Goal: Task Accomplishment & Management: Manage account settings

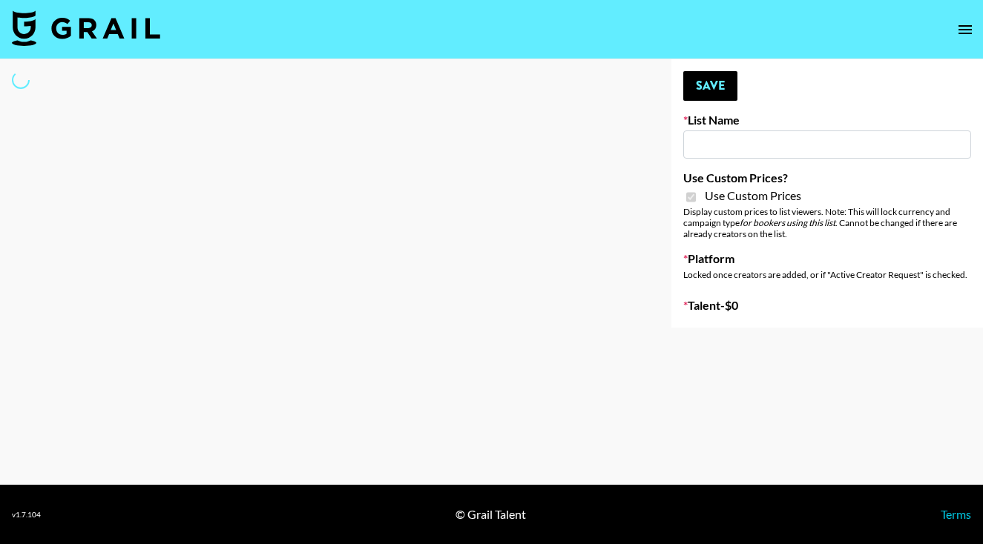
type input "Mirror HQ (2nd Oct)"
checkbox input "true"
select select "Brand"
type input "Mirror HQ ([DATE])"
checkbox input "true"
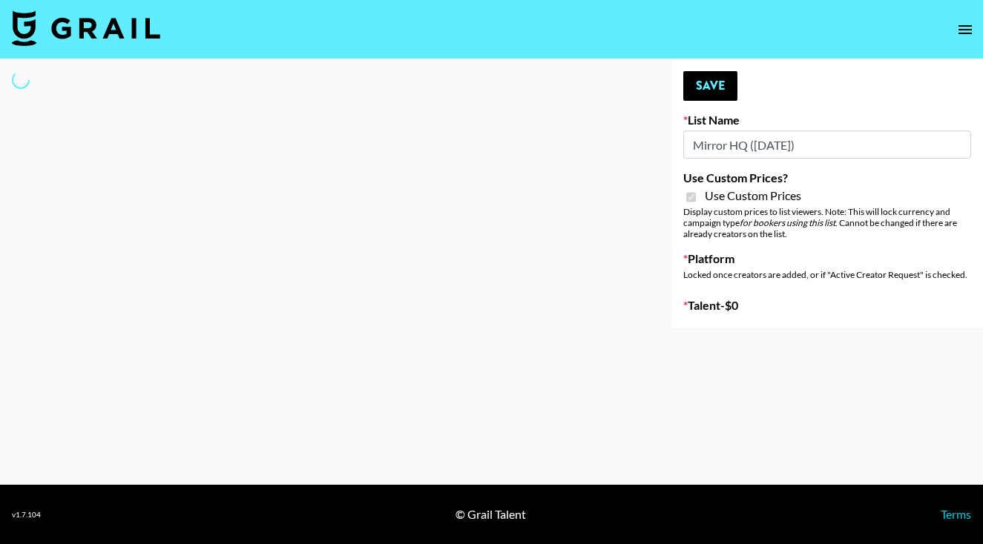
select select "Brand"
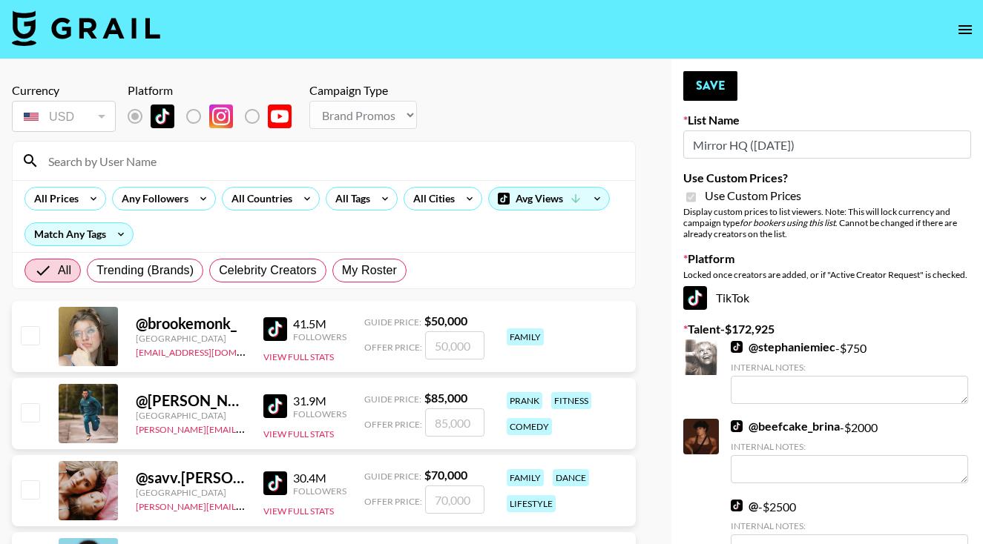
click at [346, 159] on input at bounding box center [332, 161] width 587 height 24
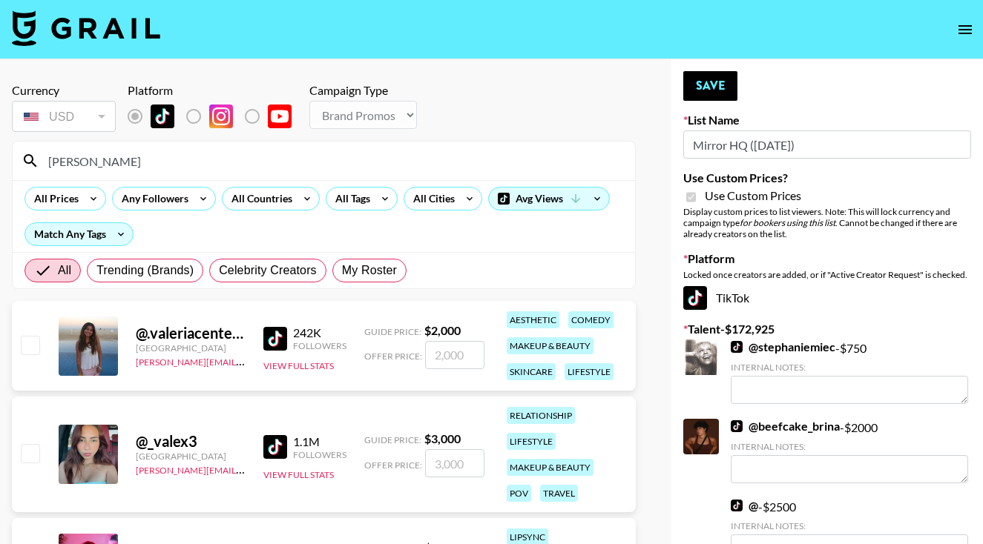
click at [29, 364] on div "@ .valeriacenteno [GEOGRAPHIC_DATA] [PERSON_NAME][EMAIL_ADDRESS][DOMAIN_NAME] 2…" at bounding box center [324, 346] width 624 height 90
click at [138, 161] on input "Valeria" at bounding box center [332, 161] width 587 height 24
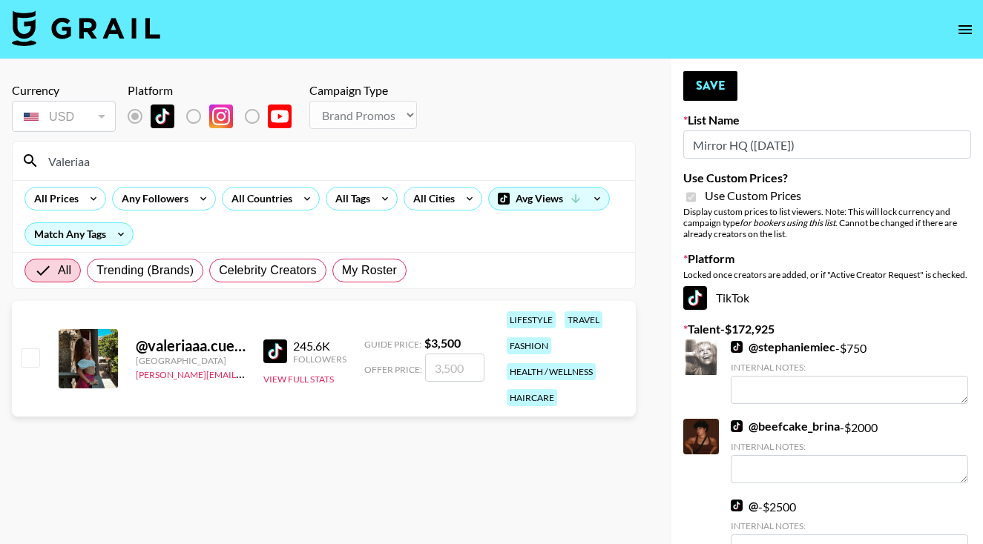
type input "Valeriaa"
click at [28, 358] on input "checkbox" at bounding box center [30, 358] width 18 height 18
checkbox input "true"
type input "3500"
click at [716, 78] on button "Save" at bounding box center [710, 86] width 54 height 30
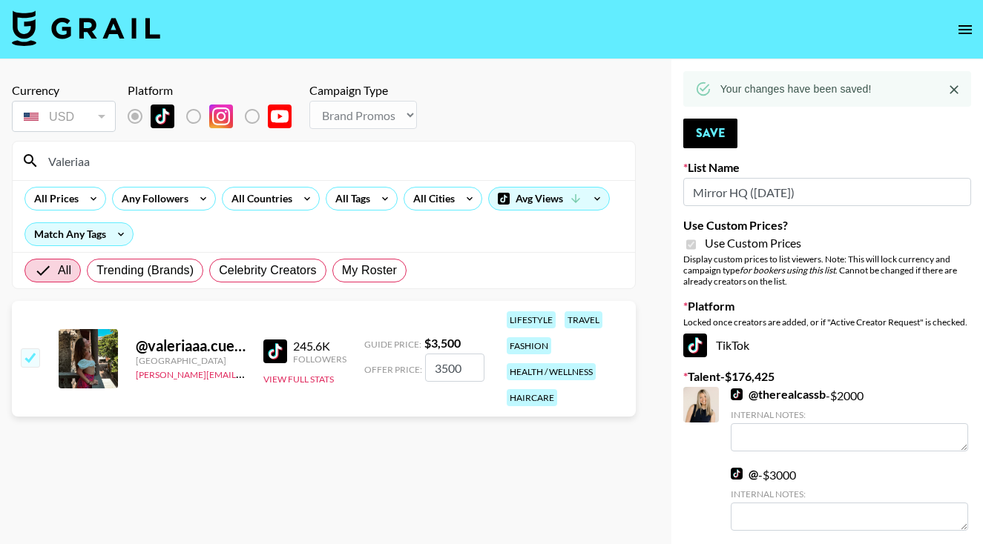
drag, startPoint x: 108, startPoint y: 163, endPoint x: 39, endPoint y: 161, distance: 69.0
click at [39, 161] on input "Valeriaa" at bounding box center [332, 161] width 587 height 24
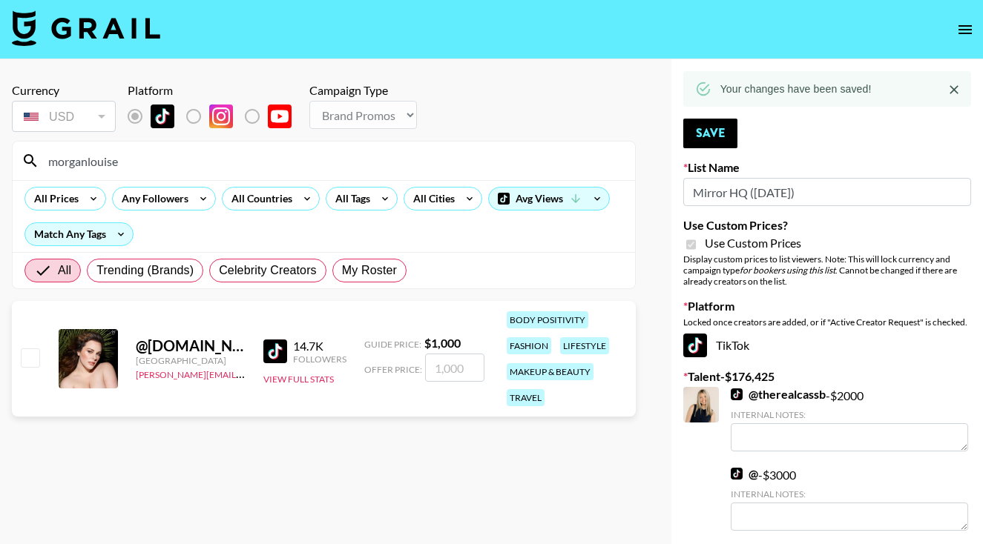
type input "morganlouise"
click at [26, 363] on input "checkbox" at bounding box center [30, 358] width 18 height 18
checkbox input "true"
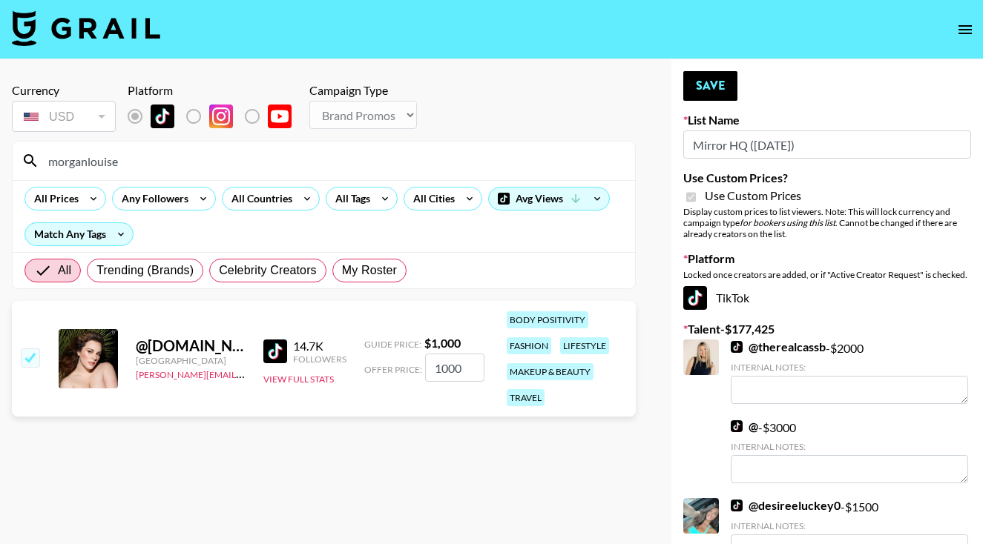
type input "1000"
click at [705, 81] on button "Save" at bounding box center [710, 86] width 54 height 30
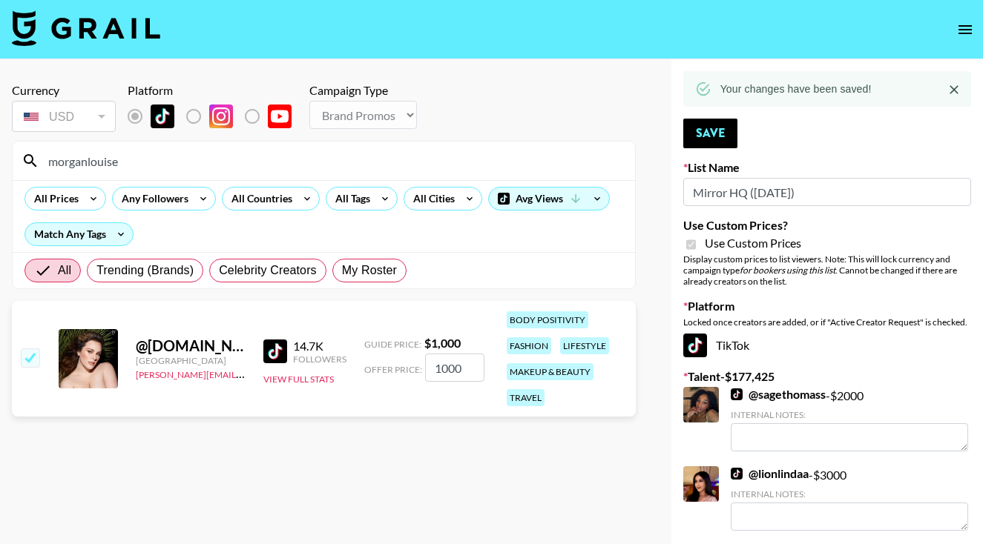
drag, startPoint x: 137, startPoint y: 166, endPoint x: 21, endPoint y: 155, distance: 117.0
click at [21, 155] on div "morganlouise" at bounding box center [324, 161] width 622 height 39
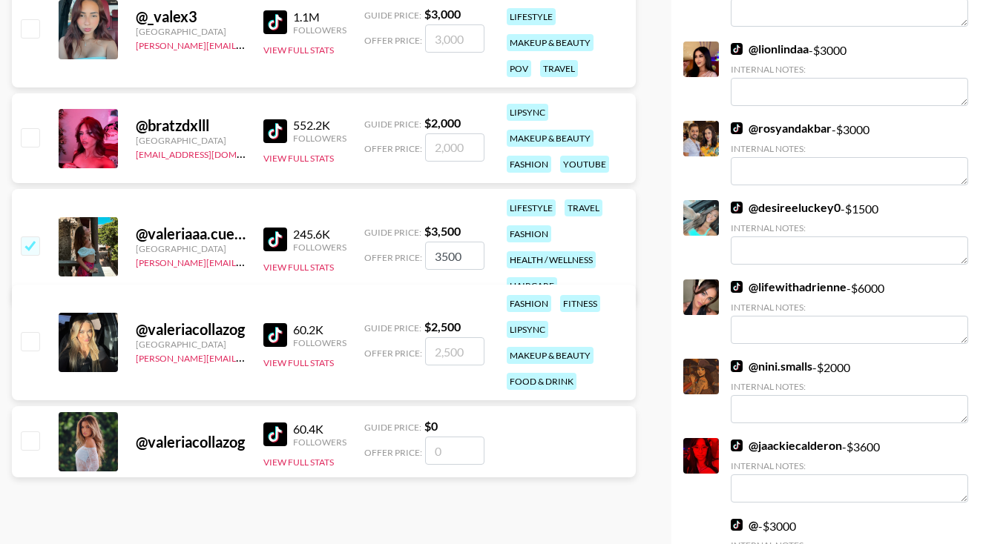
scroll to position [433, 0]
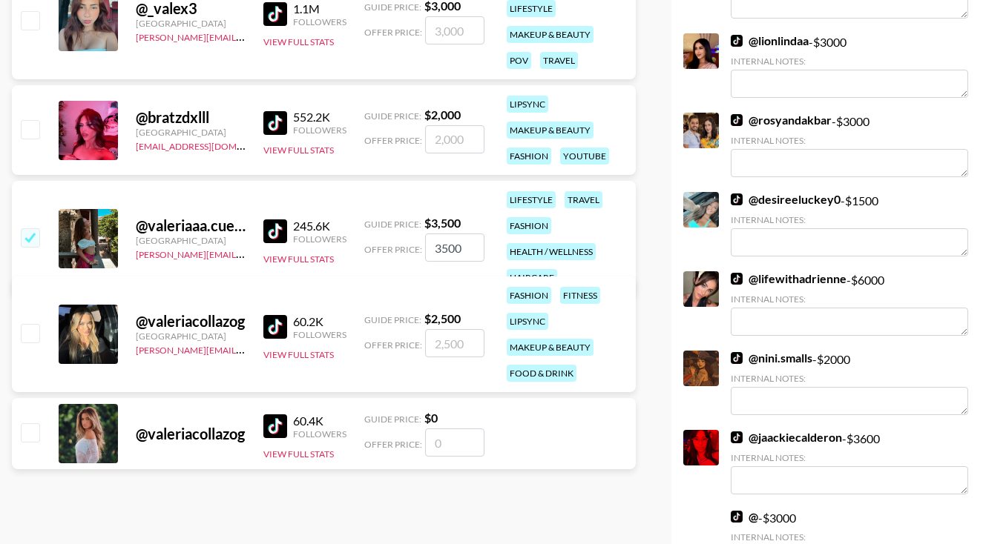
type input "Valeria"
click at [820, 274] on link "@ lifewithadrienne" at bounding box center [789, 279] width 116 height 15
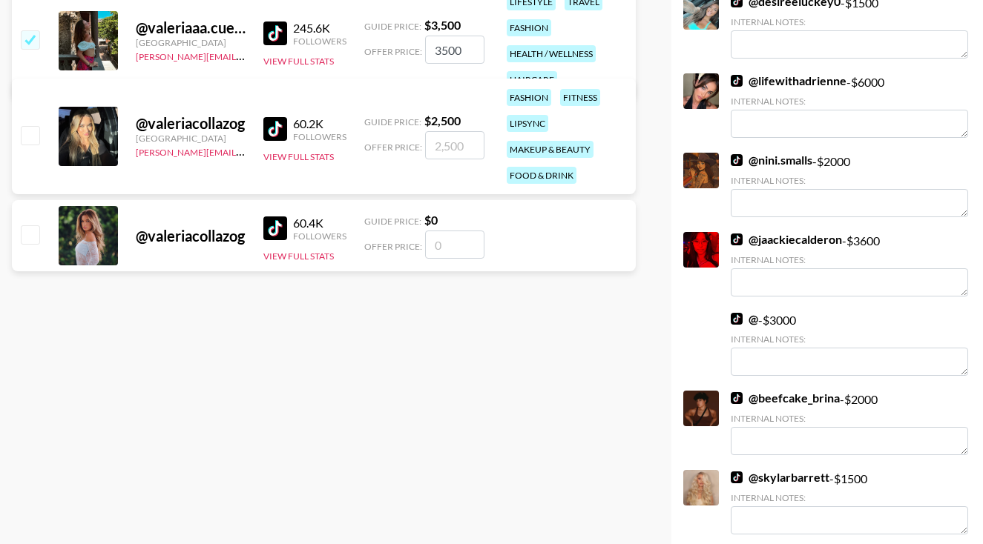
scroll to position [637, 0]
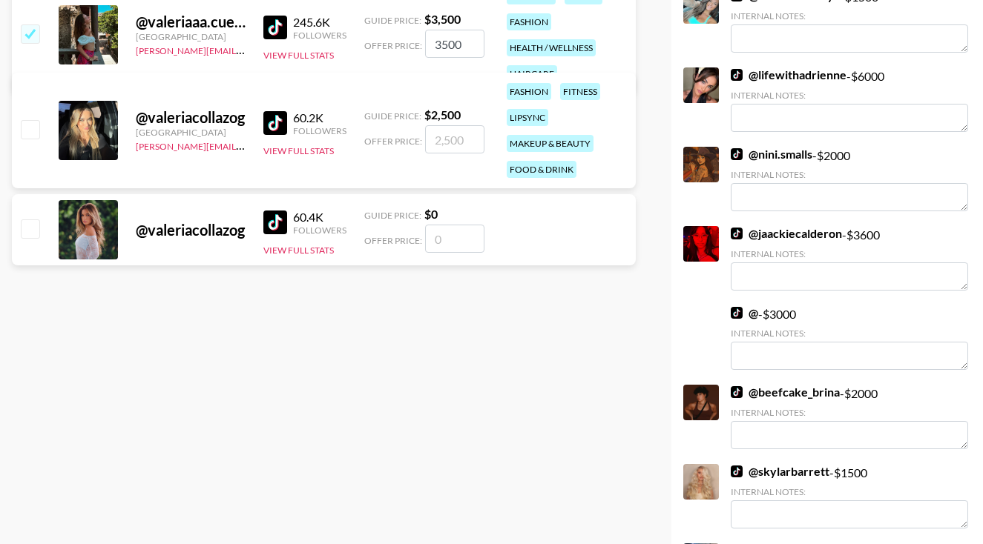
click at [754, 236] on link "@ jaackiecalderon" at bounding box center [786, 233] width 111 height 15
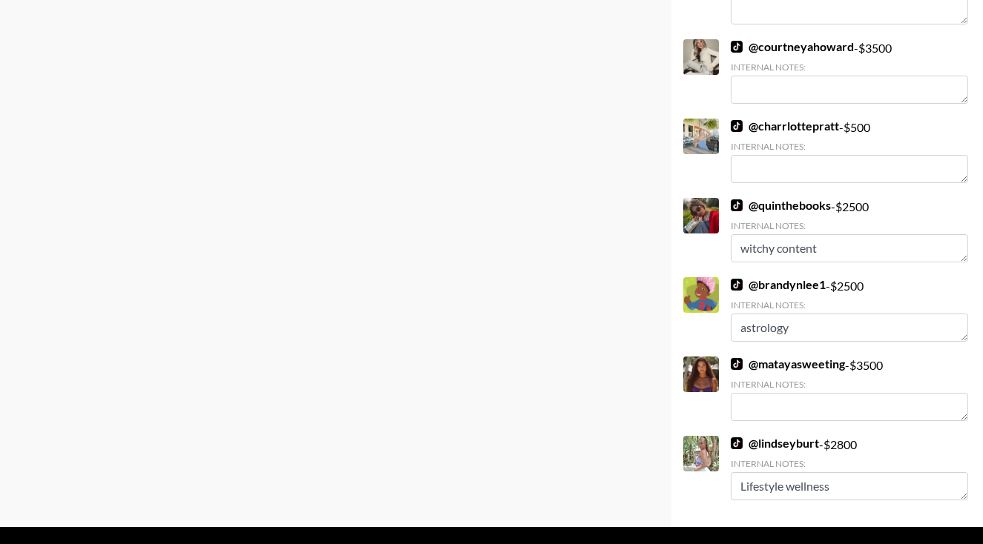
scroll to position [5073, 0]
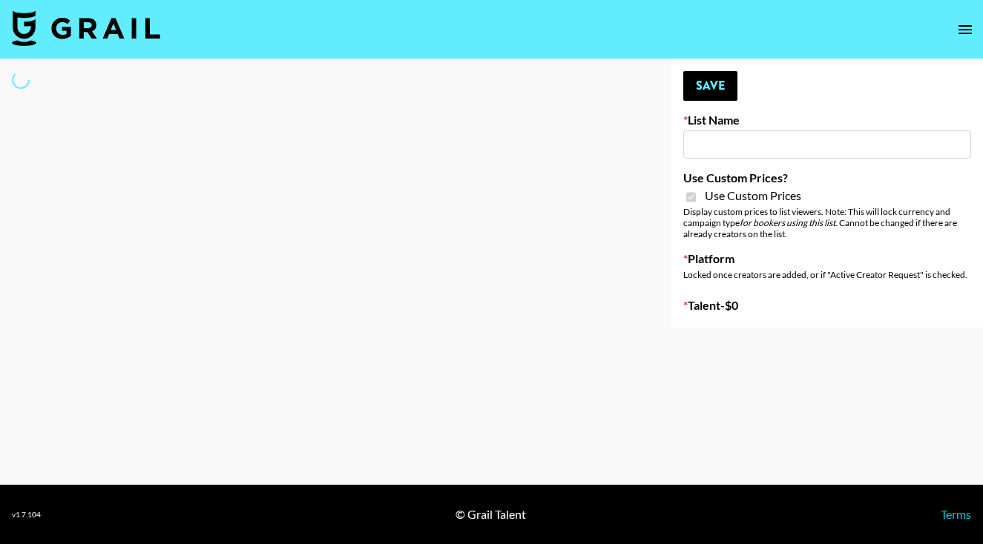
type input "vals"
checkbox input "true"
select select "Brand"
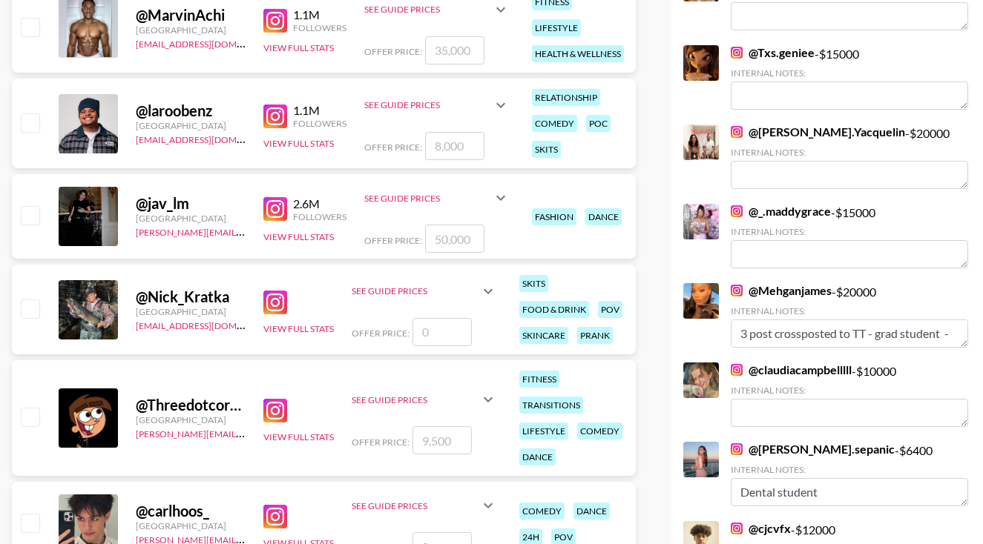
scroll to position [838, 0]
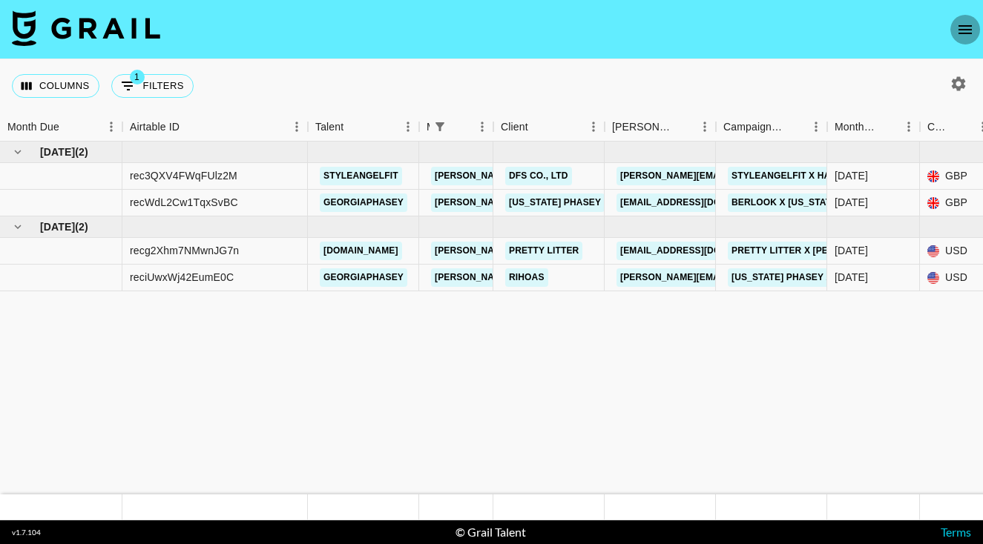
click at [961, 33] on icon "open drawer" at bounding box center [964, 29] width 13 height 9
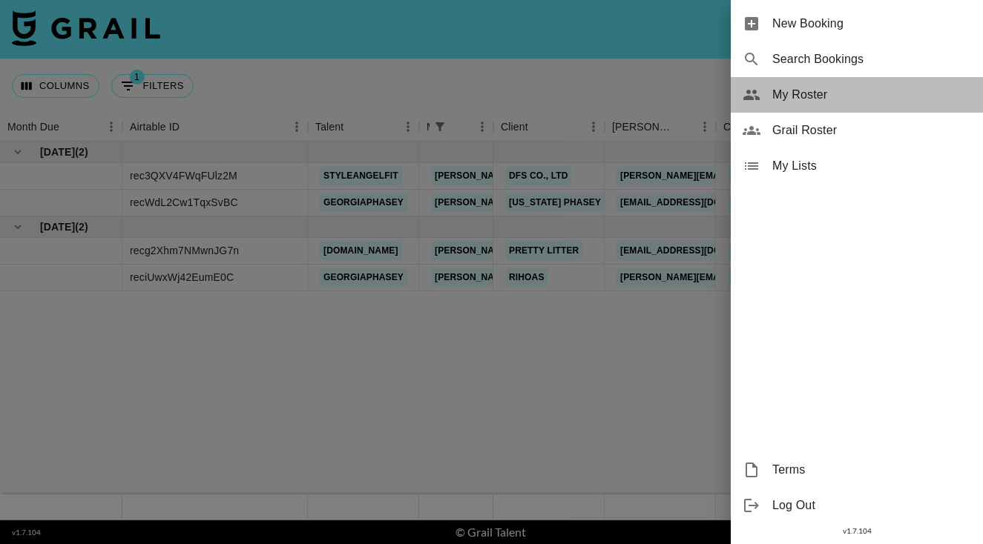
click at [800, 91] on span "My Roster" at bounding box center [871, 95] width 199 height 18
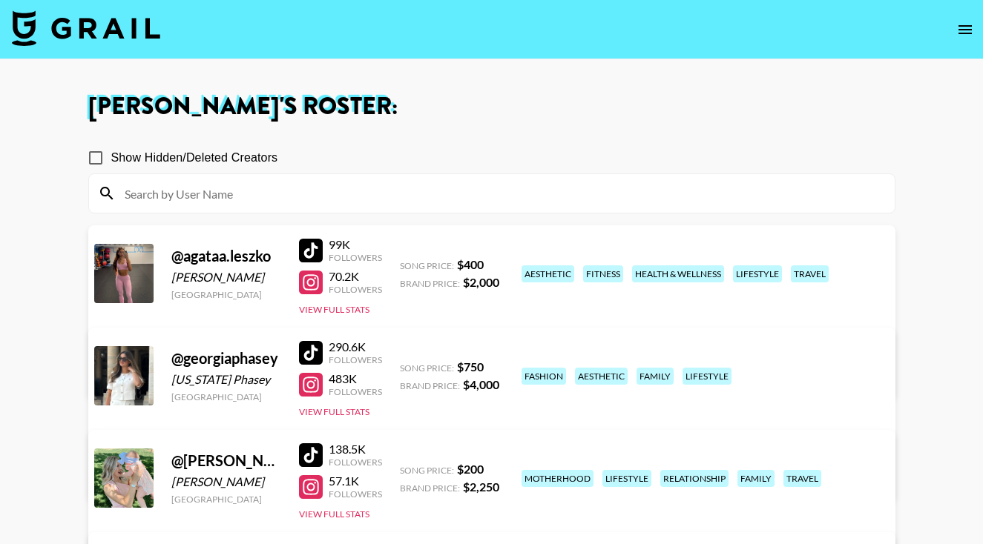
scroll to position [390, 0]
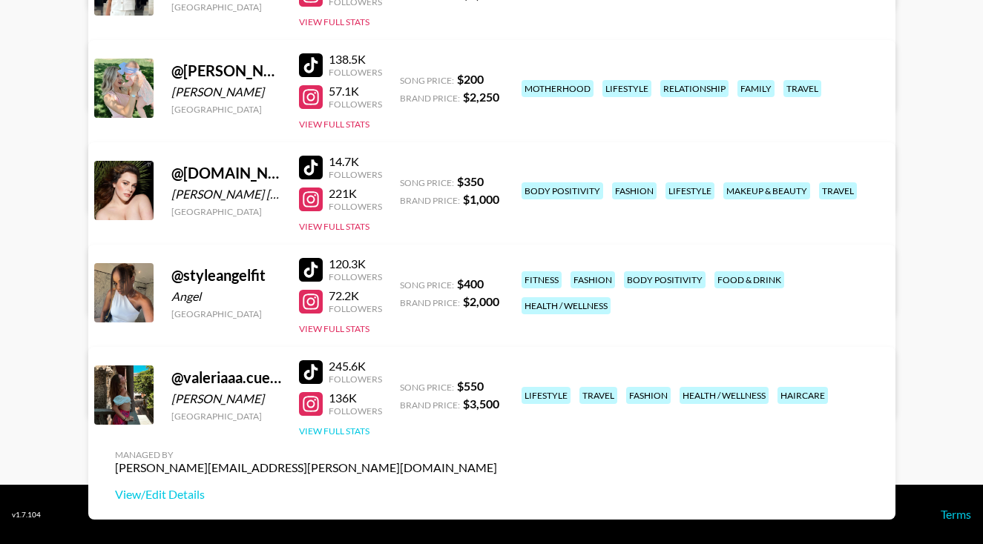
click at [331, 430] on button "View Full Stats" at bounding box center [334, 431] width 70 height 11
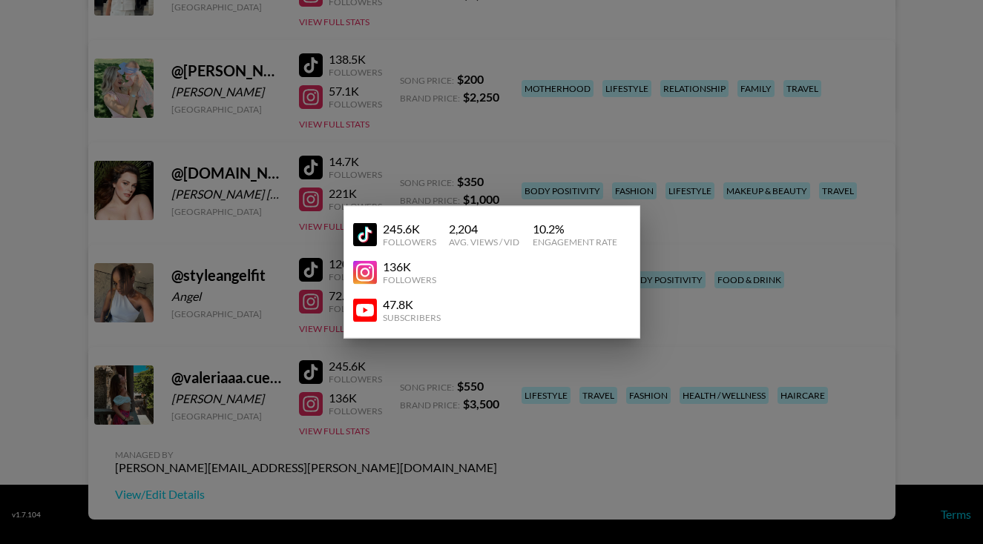
click at [345, 404] on div at bounding box center [491, 272] width 983 height 544
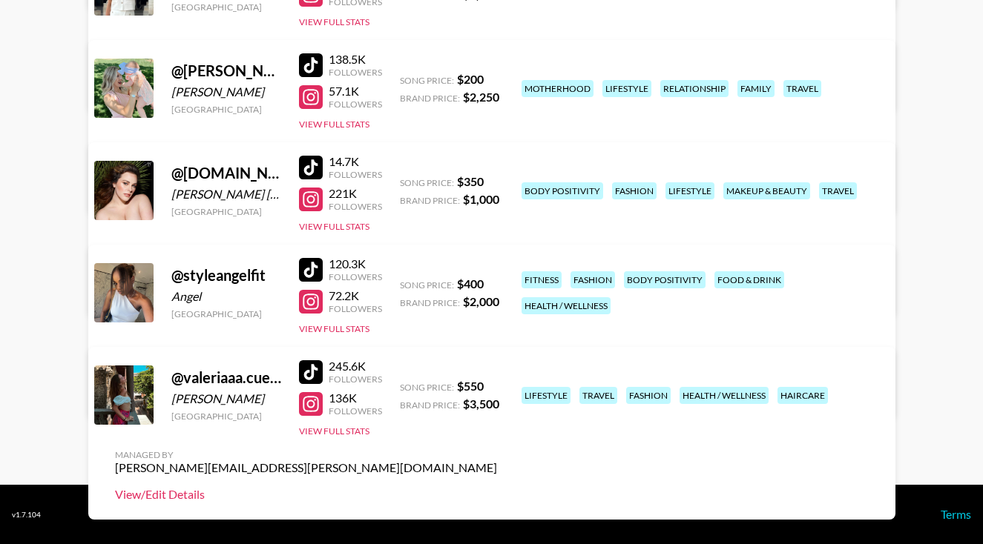
click at [497, 487] on link "View/Edit Details" at bounding box center [306, 494] width 382 height 15
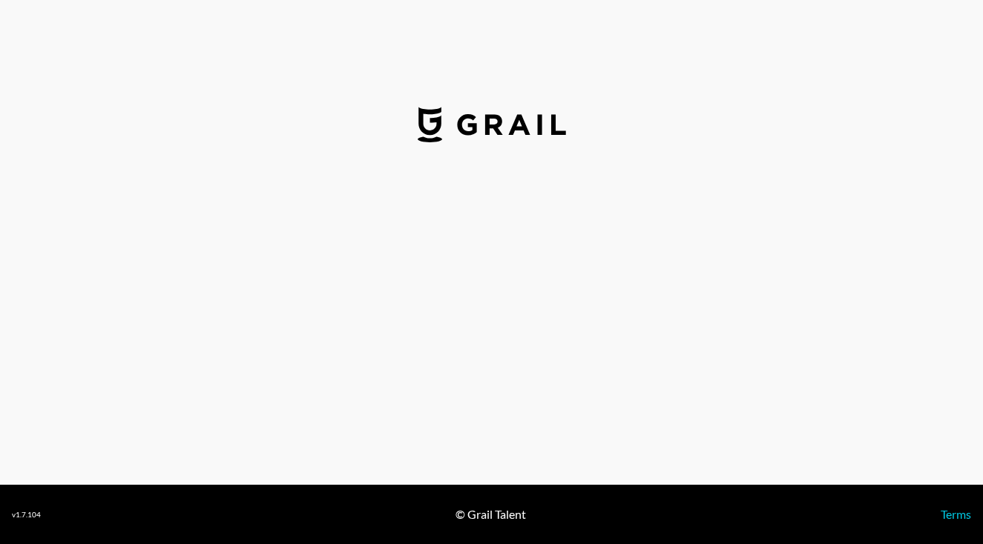
select select "USD"
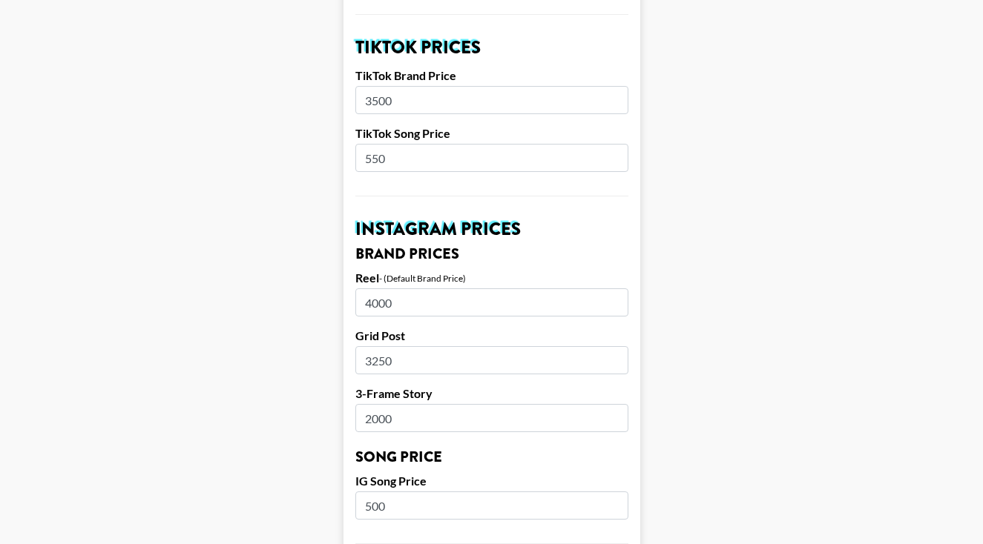
scroll to position [537, 0]
